Goal: Task Accomplishment & Management: Use online tool/utility

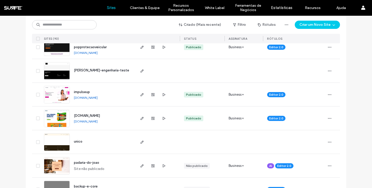
scroll to position [22, 0]
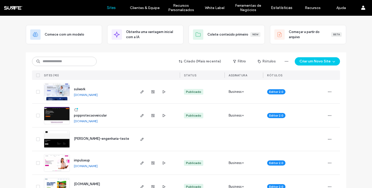
click at [60, 61] on input at bounding box center [64, 61] width 65 height 9
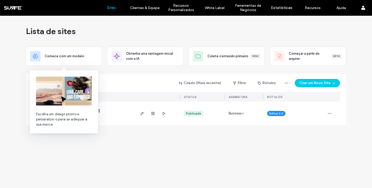
scroll to position [0, 0]
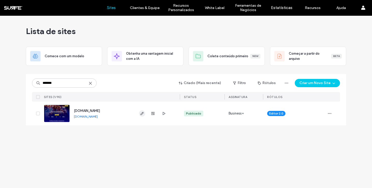
type input "*******"
click at [143, 114] on icon "button" at bounding box center [142, 114] width 4 height 4
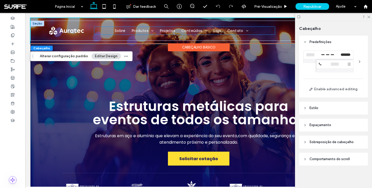
click at [102, 30] on ul "Sobre Produtos Box truss linhas leves e pesadas Pisos & Praticáveis Gradis e [G…" at bounding box center [184, 31] width 180 height 8
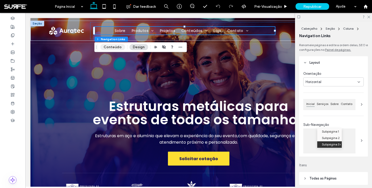
click at [116, 48] on button "Conteúdo" at bounding box center [112, 47] width 25 height 6
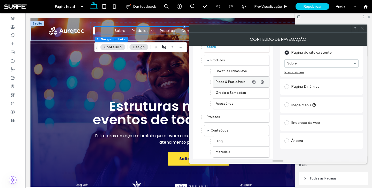
scroll to position [19, 0]
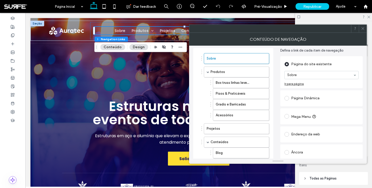
click at [288, 99] on span at bounding box center [286, 98] width 5 height 5
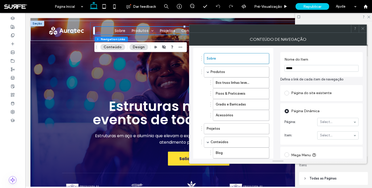
click at [285, 93] on span at bounding box center [286, 93] width 5 height 5
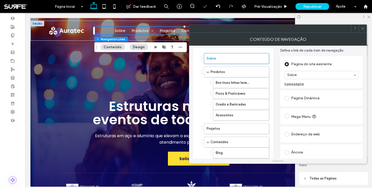
click at [288, 98] on span at bounding box center [286, 98] width 5 height 5
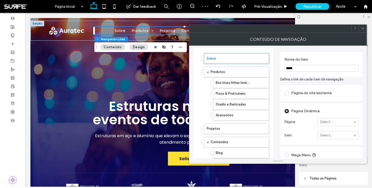
click at [289, 93] on span at bounding box center [286, 93] width 5 height 5
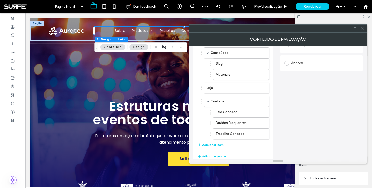
scroll to position [119, 0]
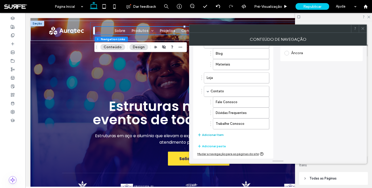
click at [213, 135] on button "Adicionar Item" at bounding box center [210, 135] width 26 height 6
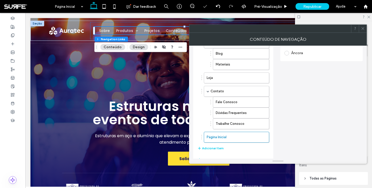
scroll to position [37, 0]
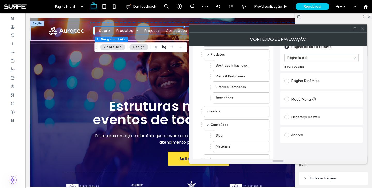
click at [287, 81] on span at bounding box center [286, 81] width 5 height 5
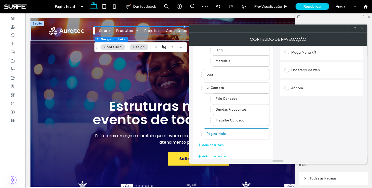
scroll to position [122, 0]
click at [195, 135] on div "Sobre Produtos Box truss linhas leves e pesadas Pisos & Praticáveis Gradis e Ba…" at bounding box center [233, 57] width 80 height 224
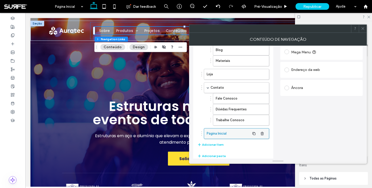
click at [232, 135] on label "Página Inicial" at bounding box center [228, 134] width 43 height 10
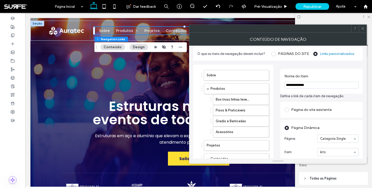
scroll to position [0, 0]
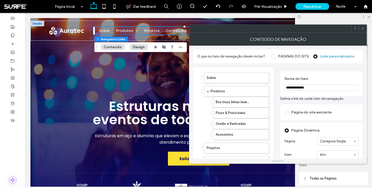
click at [296, 87] on input "**********" at bounding box center [321, 87] width 74 height 7
click at [298, 87] on input "**********" at bounding box center [321, 87] width 74 height 7
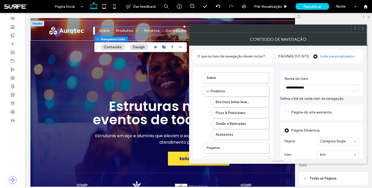
click at [298, 87] on input "**********" at bounding box center [321, 87] width 74 height 7
type input "****"
click at [276, 92] on div "Sobre Produtos Box truss linhas leves e pesadas Pisos & Praticáveis Gradis e Ba…" at bounding box center [277, 177] width 169 height 228
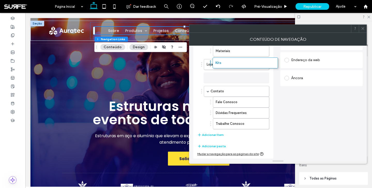
scroll to position [130, 0]
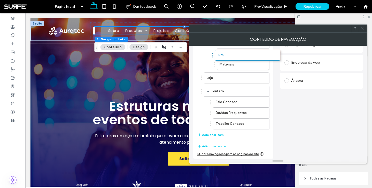
drag, startPoint x: 202, startPoint y: 123, endPoint x: 213, endPoint y: 55, distance: 69.7
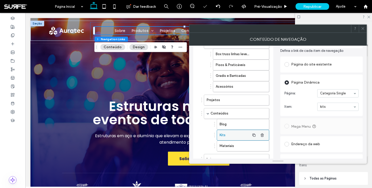
scroll to position [47, 0]
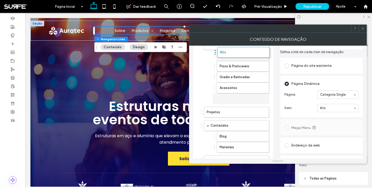
drag, startPoint x: 214, startPoint y: 137, endPoint x: 215, endPoint y: 51, distance: 86.3
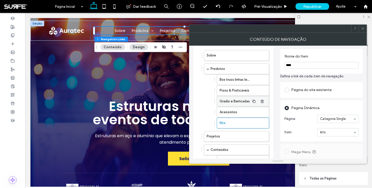
scroll to position [18, 0]
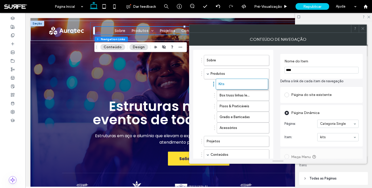
drag, startPoint x: 214, startPoint y: 128, endPoint x: 214, endPoint y: 82, distance: 46.3
click at [363, 27] on icon at bounding box center [363, 29] width 4 height 4
